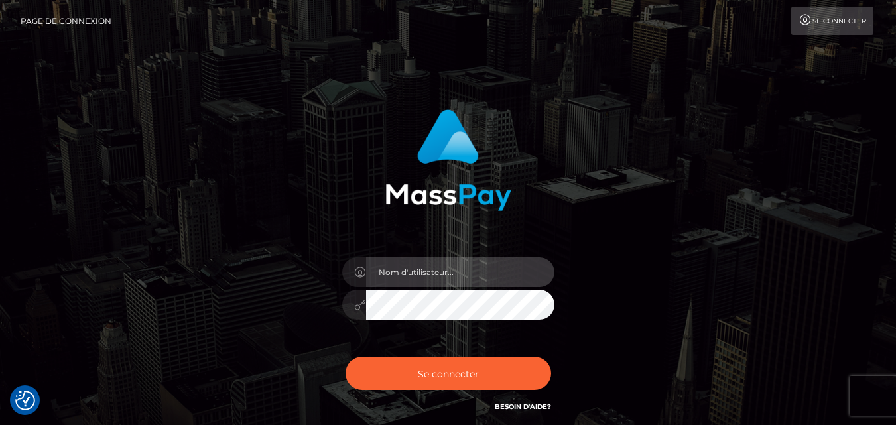
click at [430, 268] on input "text" at bounding box center [460, 272] width 188 height 30
type input "[EMAIL_ADDRESS][DOMAIN_NAME]"
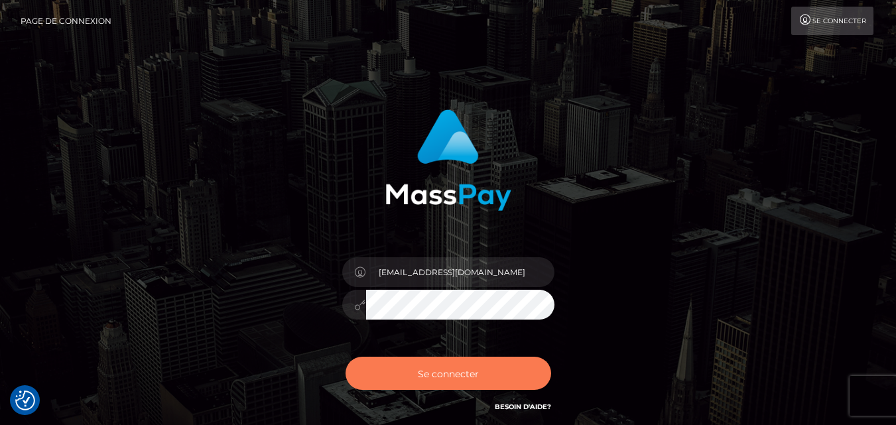
click at [470, 377] on font "Se connecter" at bounding box center [448, 373] width 61 height 12
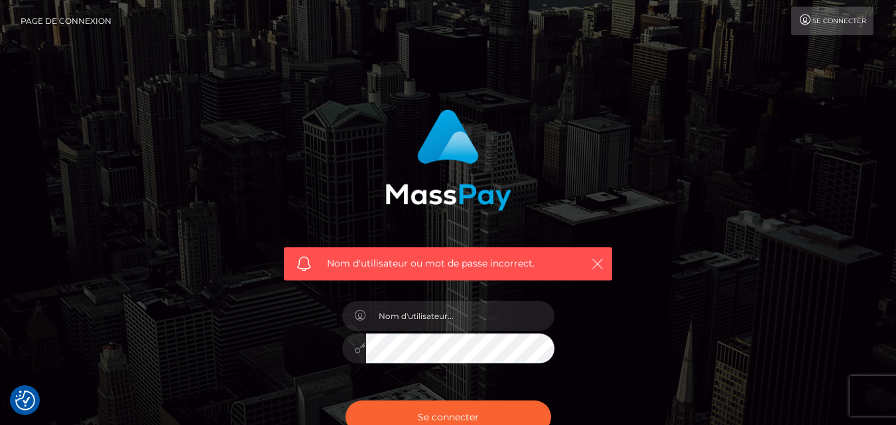
click at [596, 265] on icon "button" at bounding box center [597, 263] width 13 height 13
